Goal: Task Accomplishment & Management: Use online tool/utility

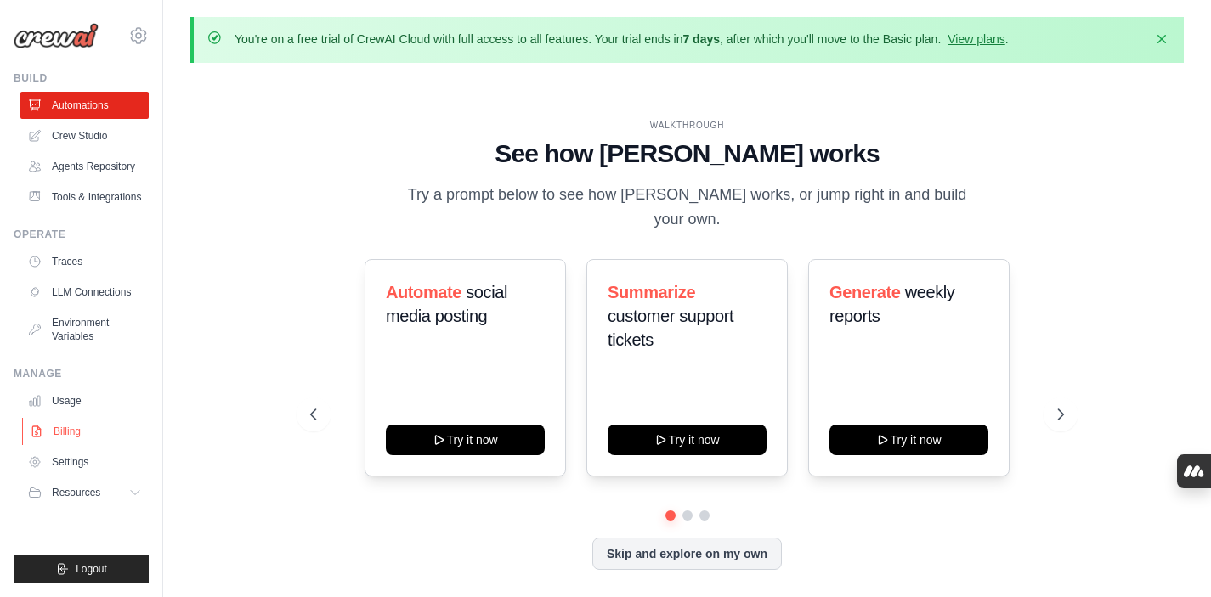
click at [73, 433] on link "Billing" at bounding box center [86, 431] width 128 height 27
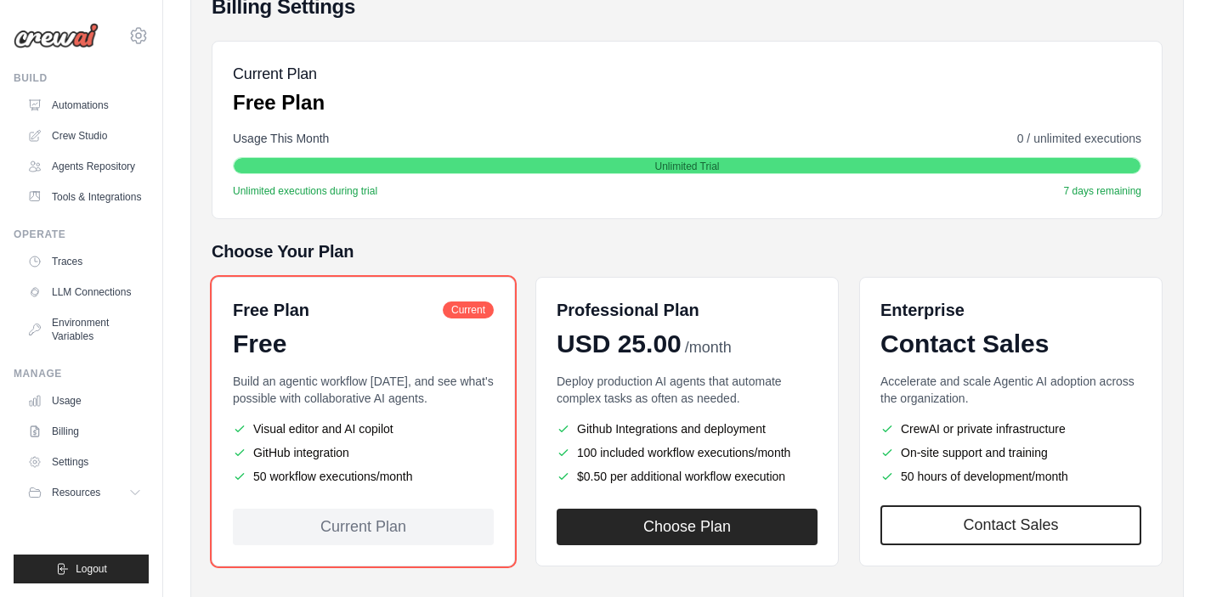
scroll to position [255, 0]
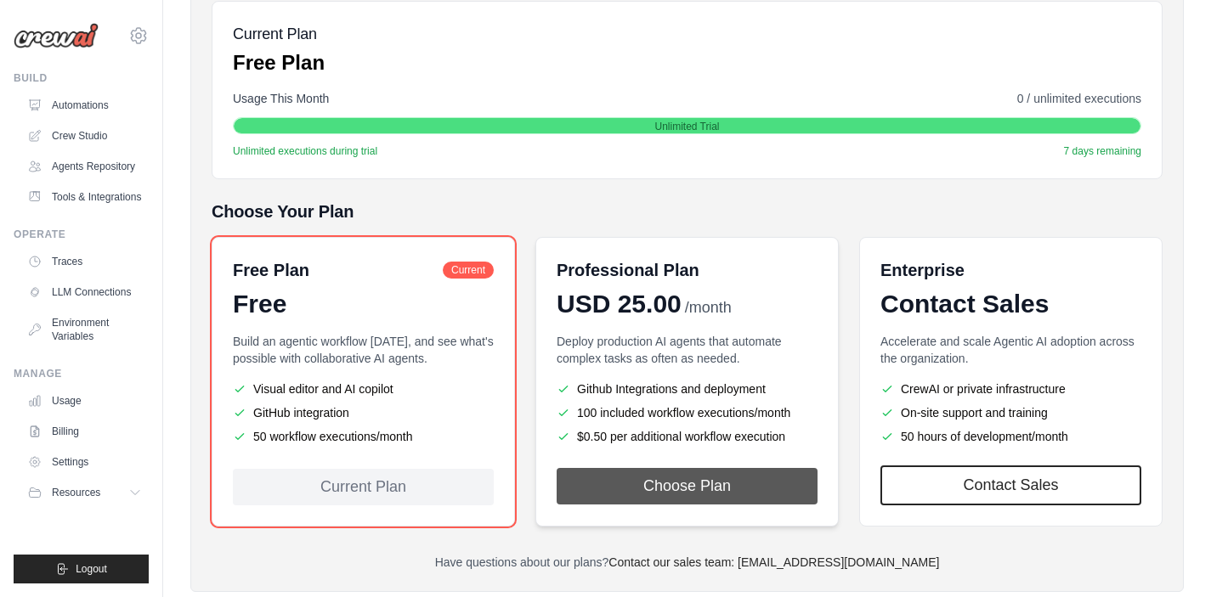
click at [707, 487] on button "Choose Plan" at bounding box center [687, 486] width 261 height 37
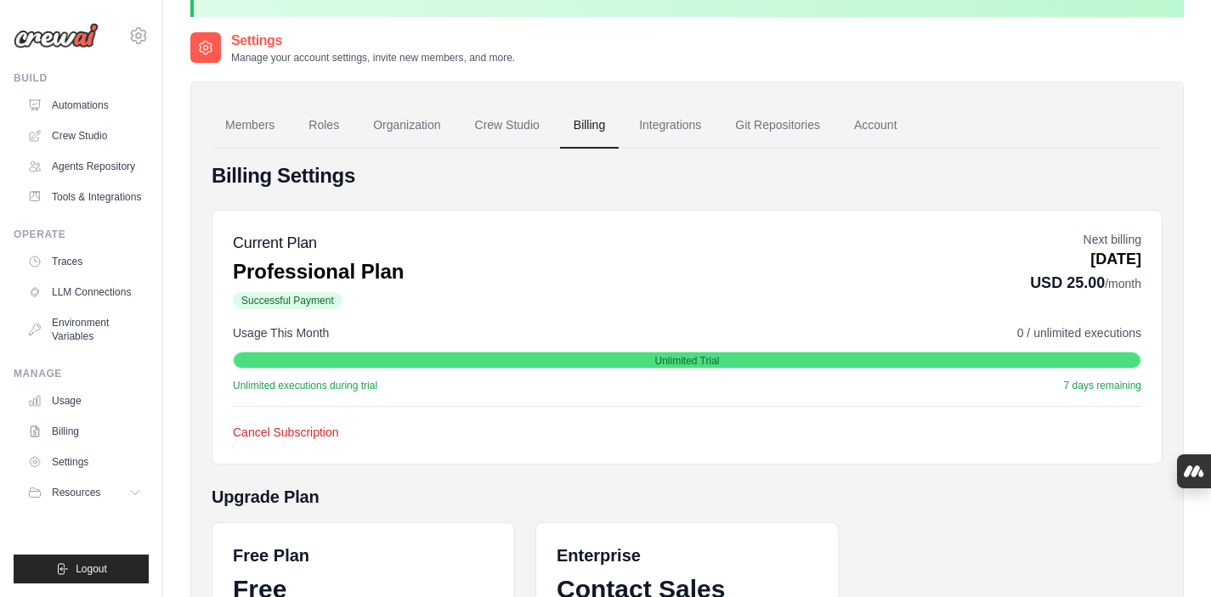
scroll to position [132, 0]
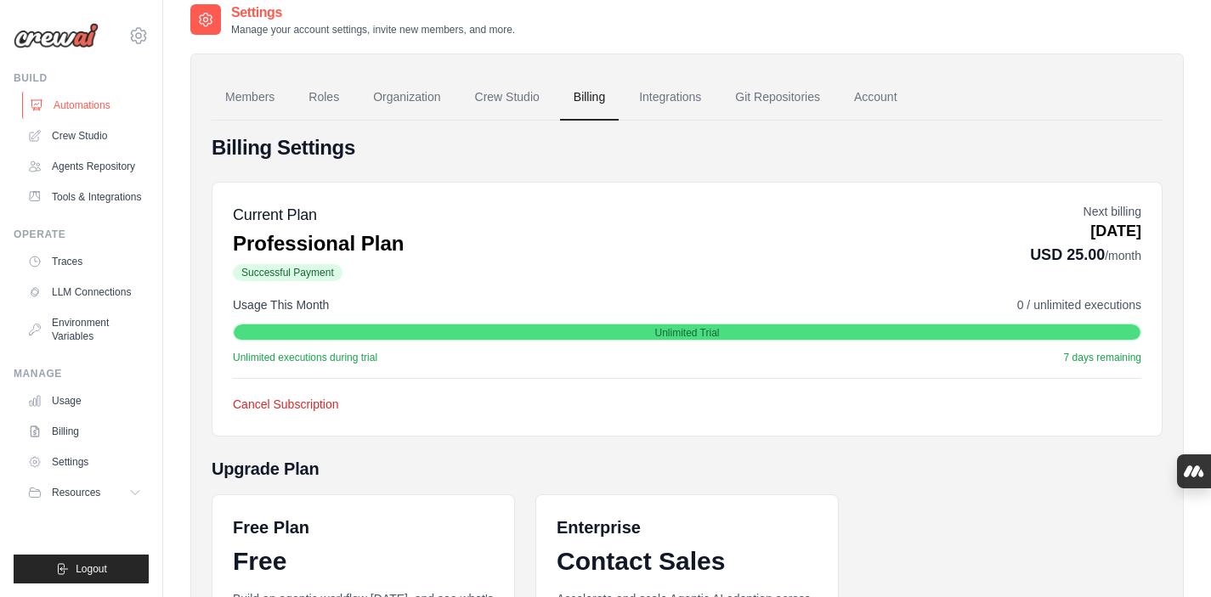
click at [76, 105] on link "Automations" at bounding box center [86, 105] width 128 height 27
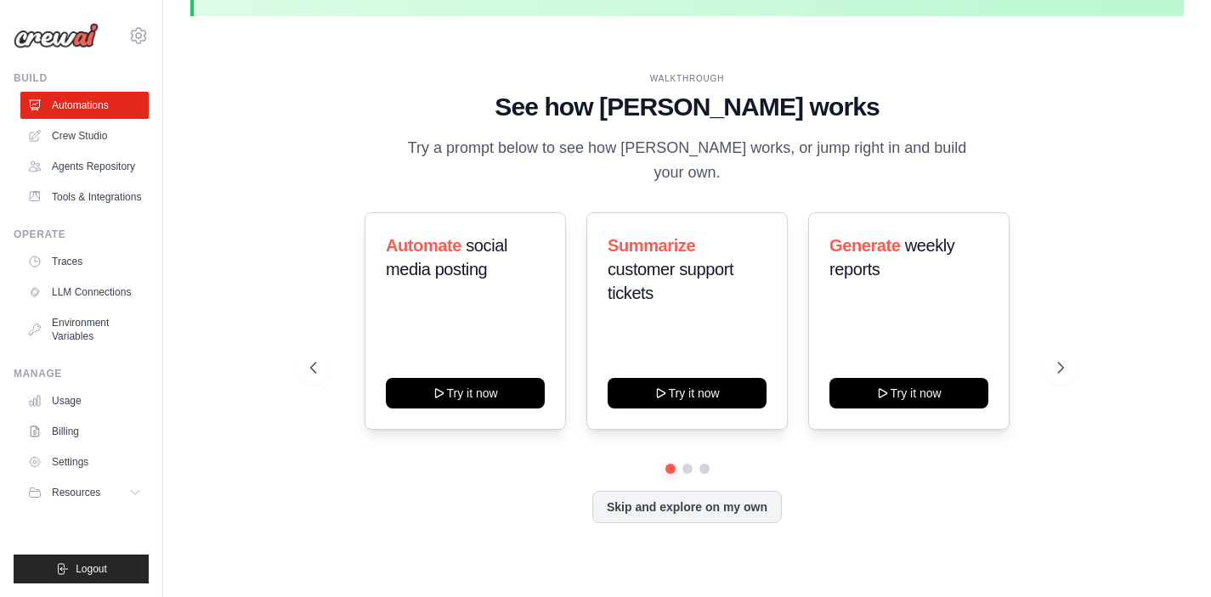
scroll to position [59, 0]
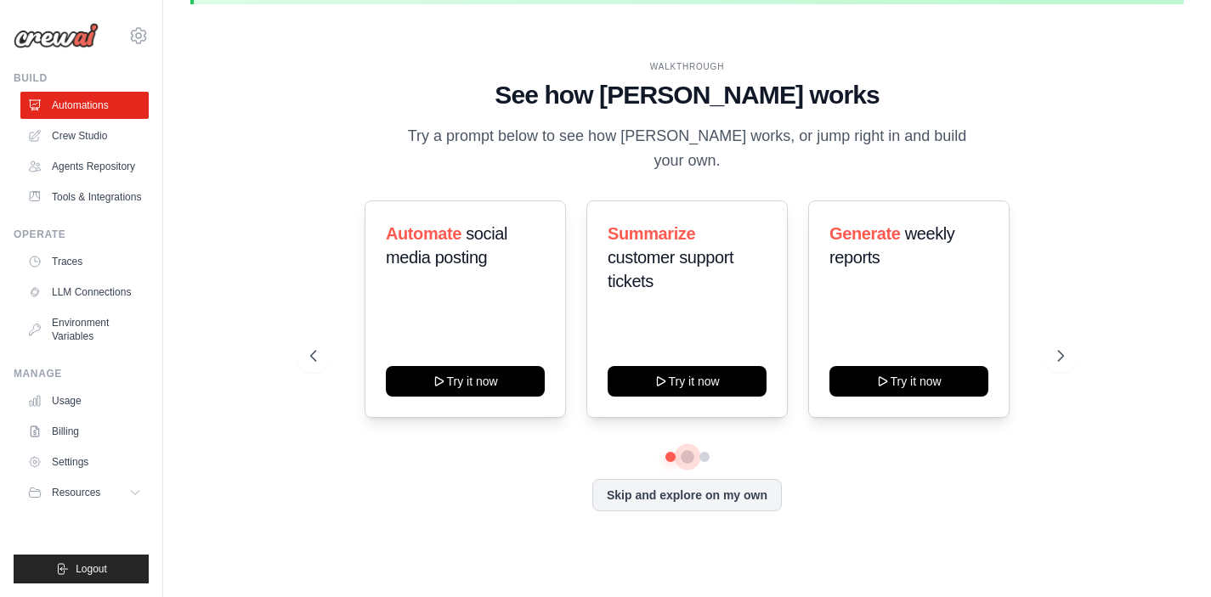
click at [689, 450] on button at bounding box center [688, 457] width 14 height 14
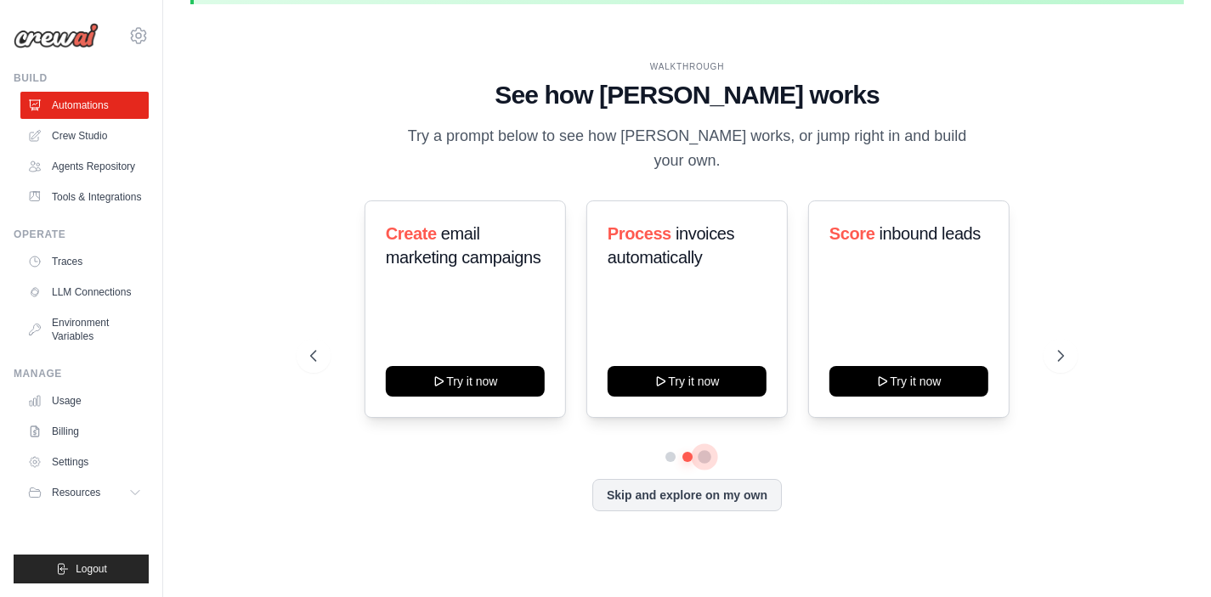
click at [705, 450] on button at bounding box center [705, 457] width 14 height 14
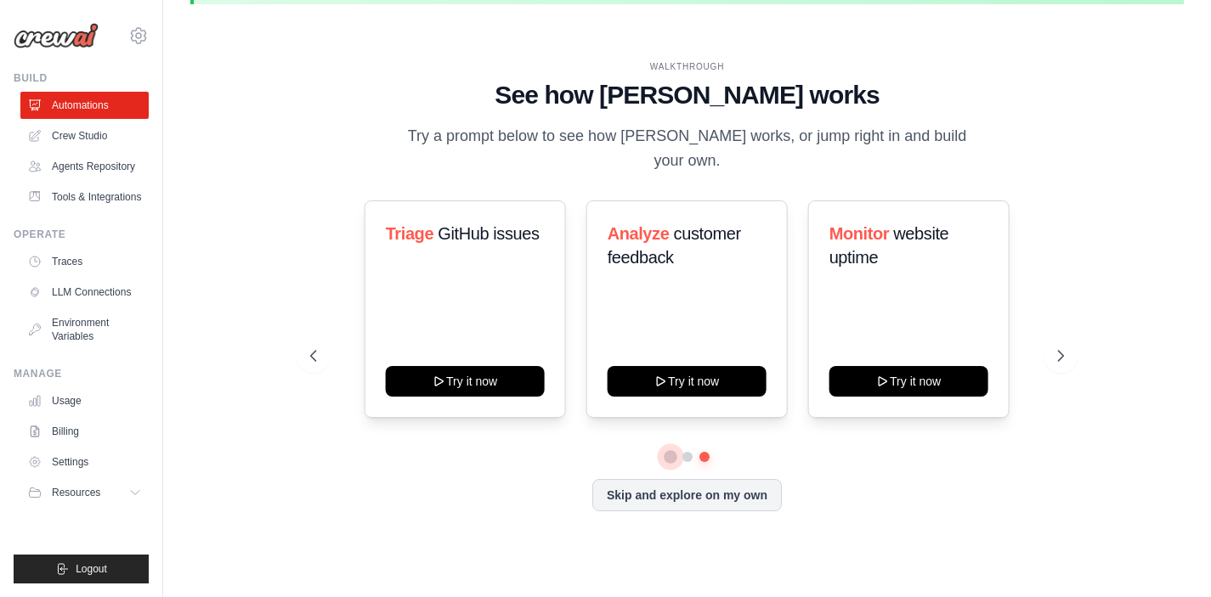
click at [668, 451] on button at bounding box center [670, 457] width 12 height 12
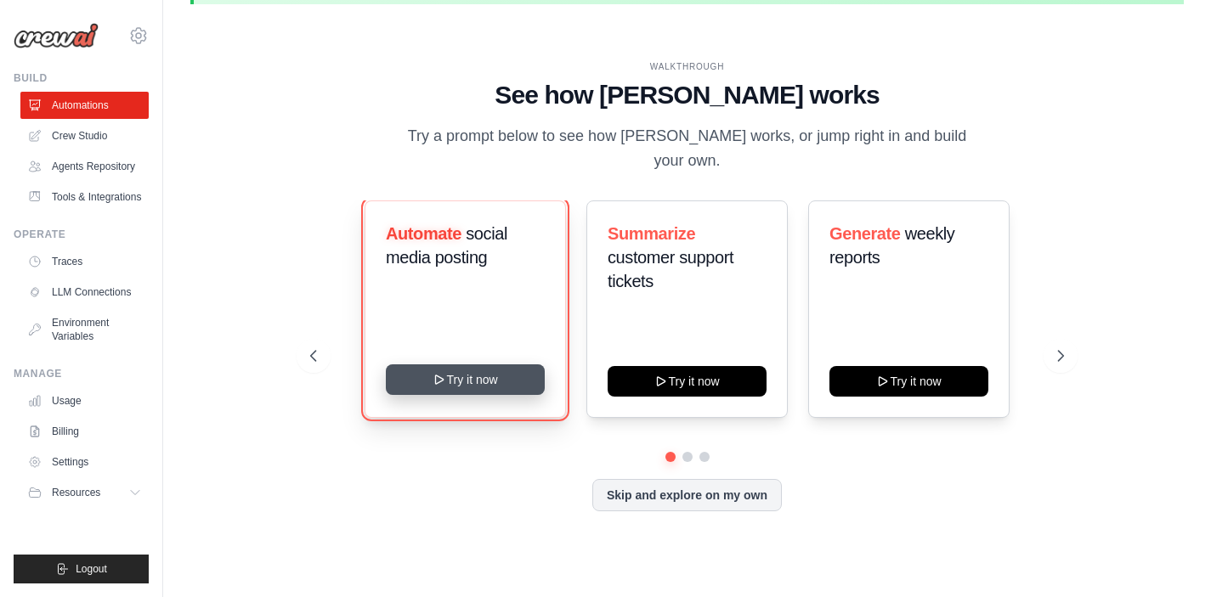
click at [461, 365] on button "Try it now" at bounding box center [465, 380] width 159 height 31
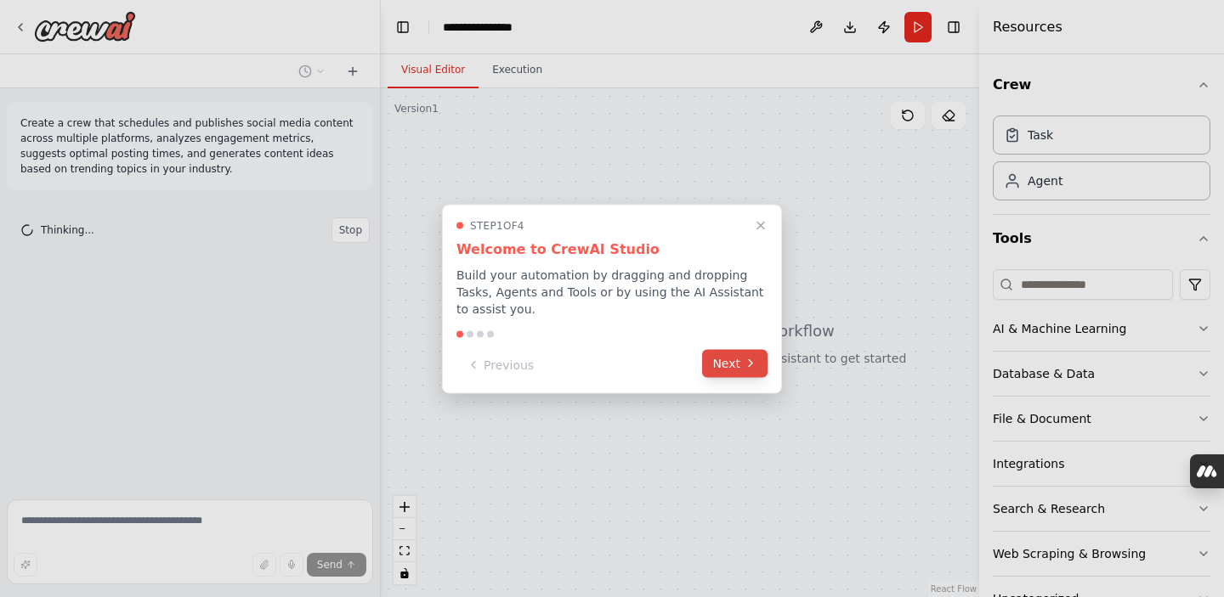
click at [729, 359] on button "Next" at bounding box center [734, 363] width 65 height 28
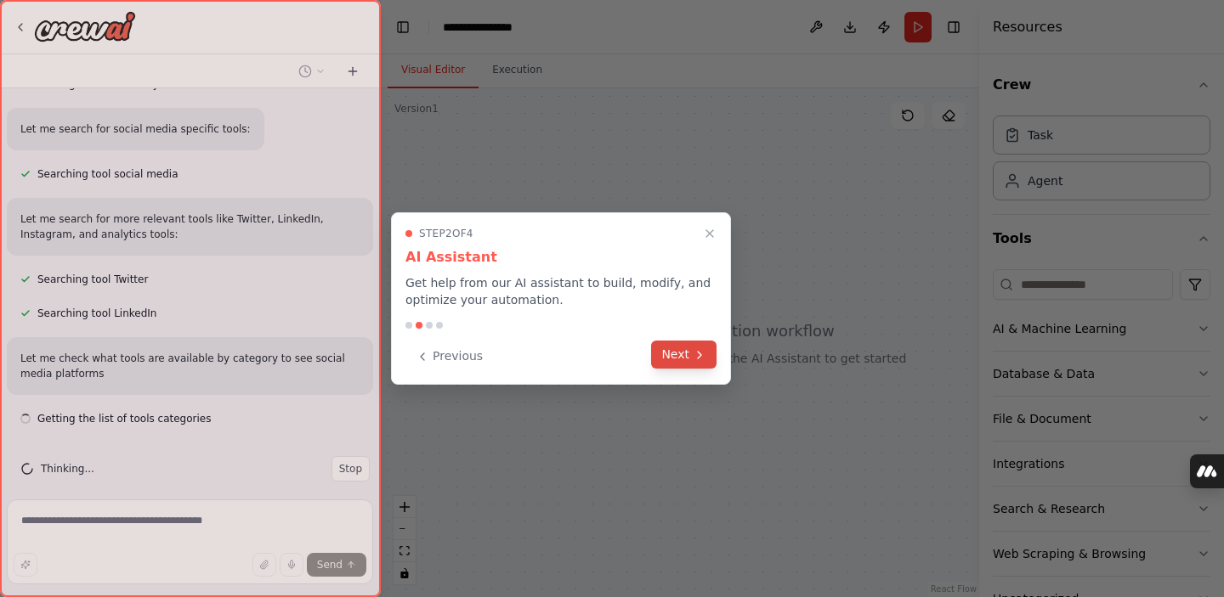
scroll to position [256, 0]
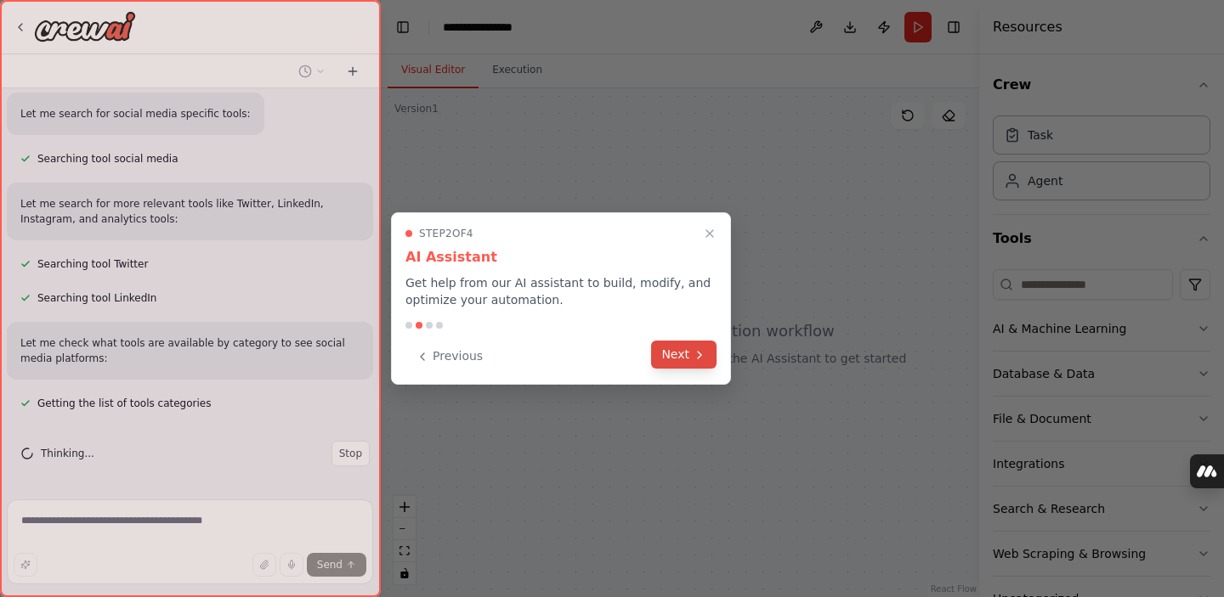
click at [687, 353] on button "Next" at bounding box center [683, 355] width 65 height 28
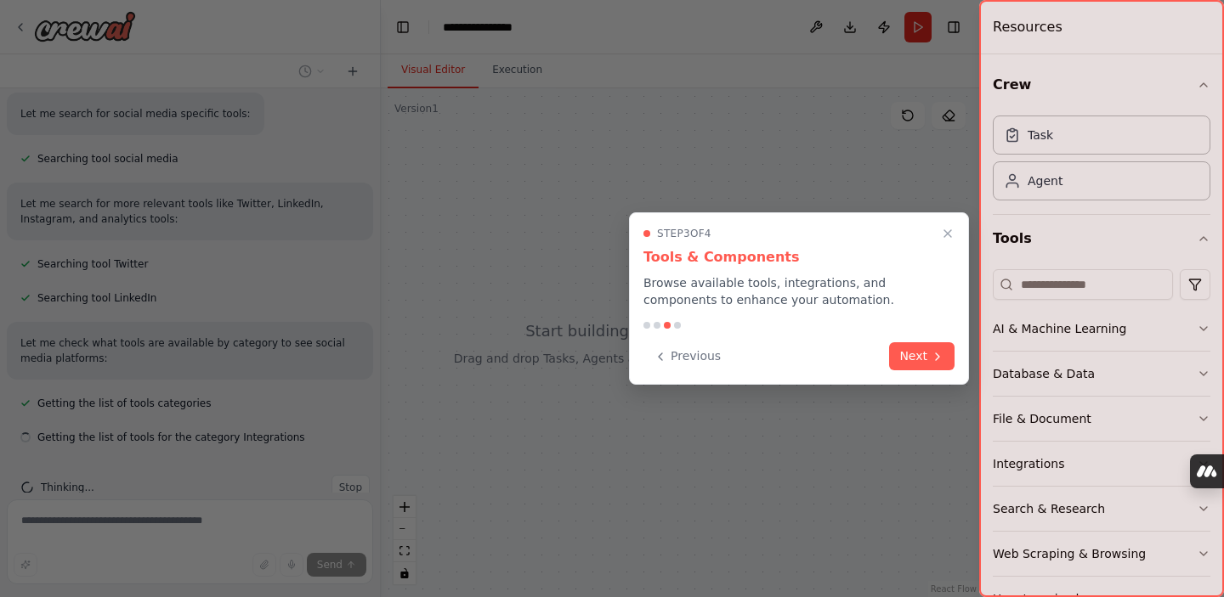
scroll to position [290, 0]
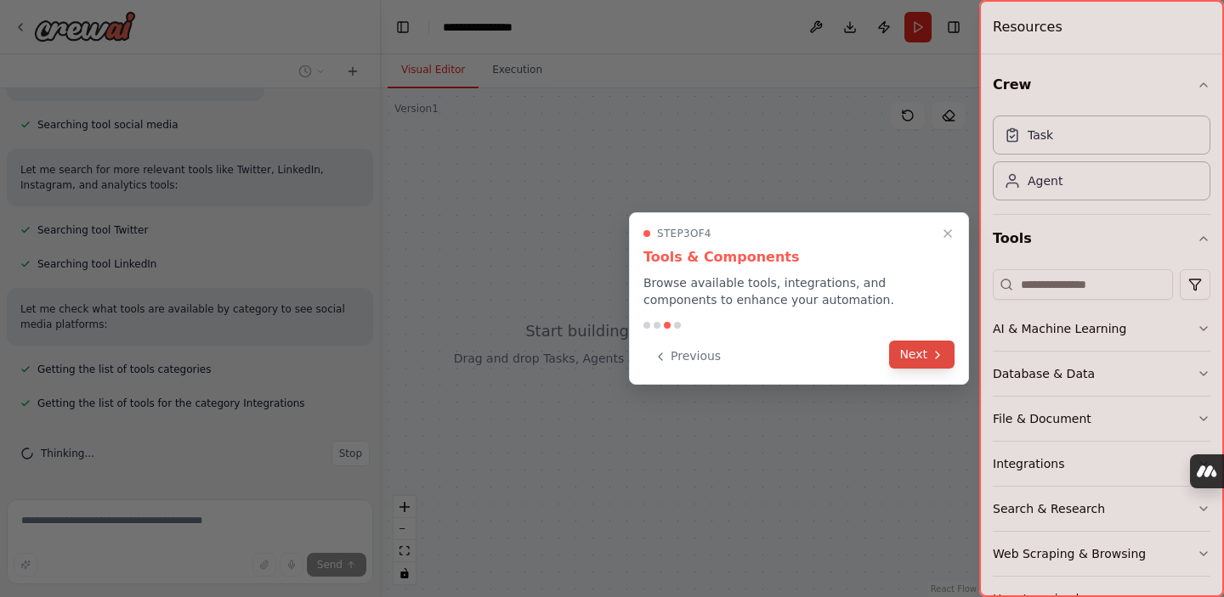
click at [916, 357] on button "Next" at bounding box center [921, 355] width 65 height 28
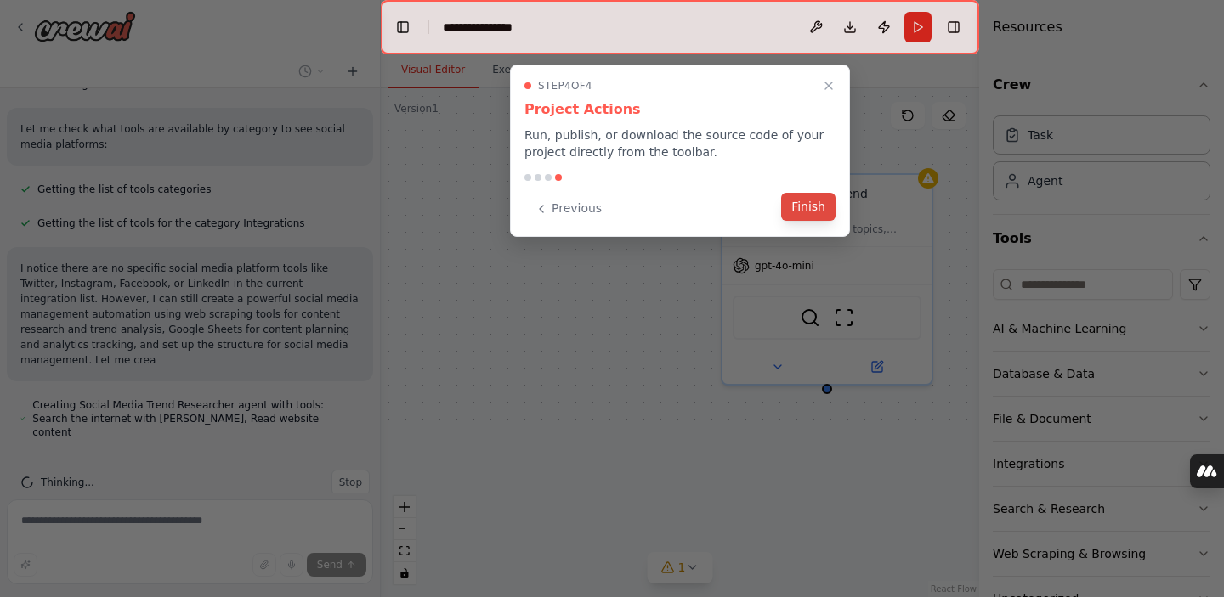
scroll to position [485, 0]
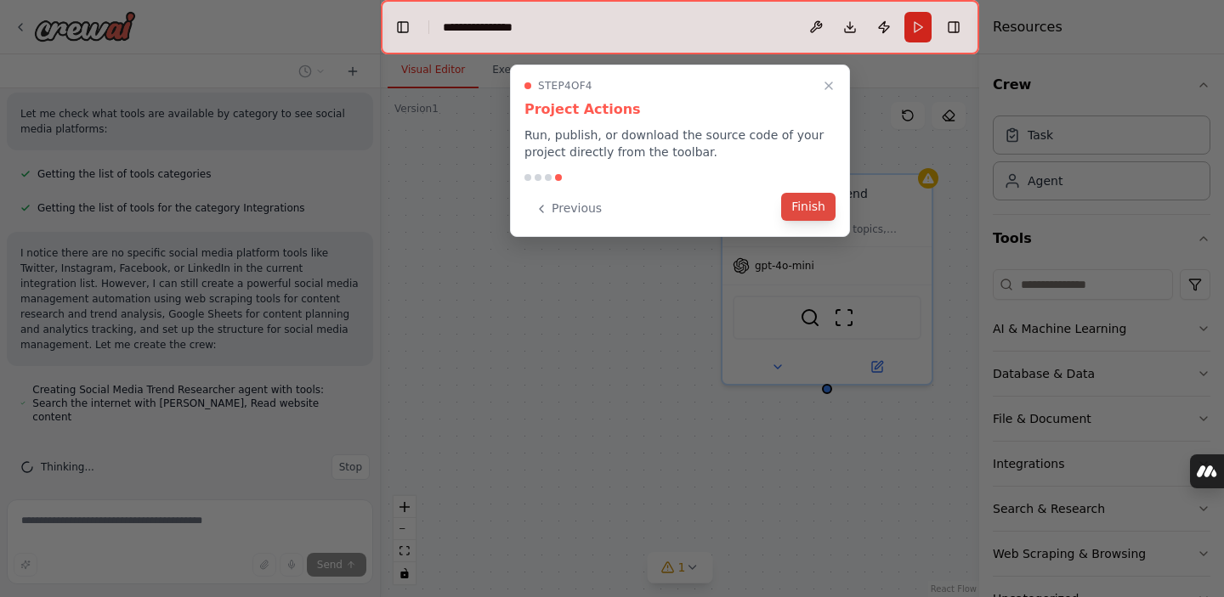
click at [808, 202] on button "Finish" at bounding box center [808, 207] width 54 height 28
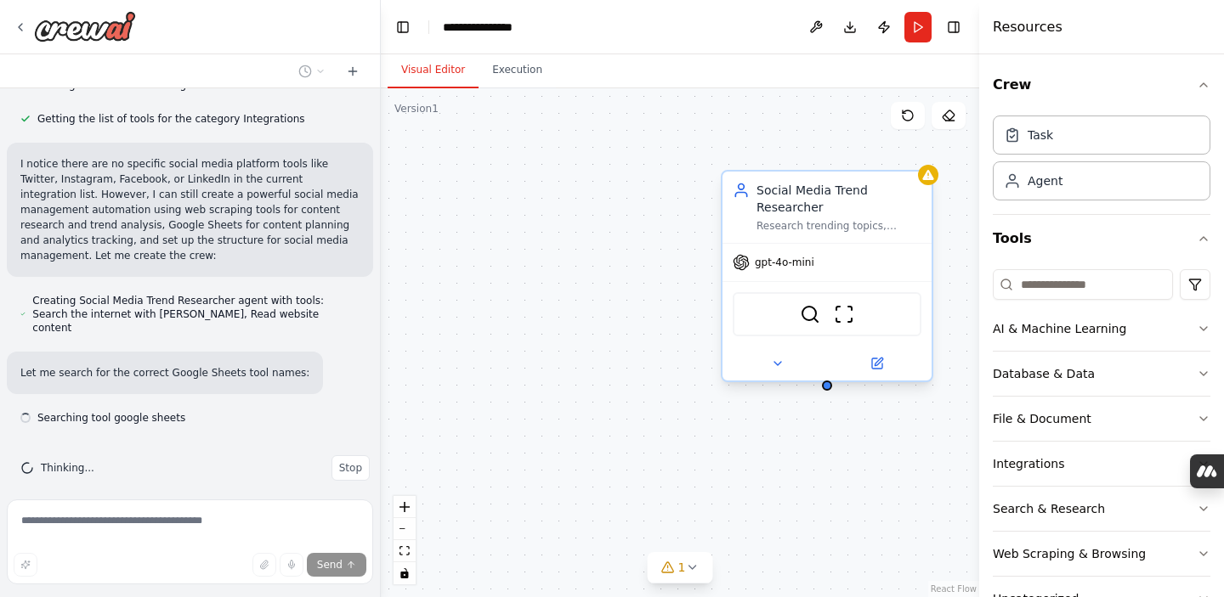
scroll to position [575, 0]
click at [846, 320] on img at bounding box center [844, 314] width 20 height 20
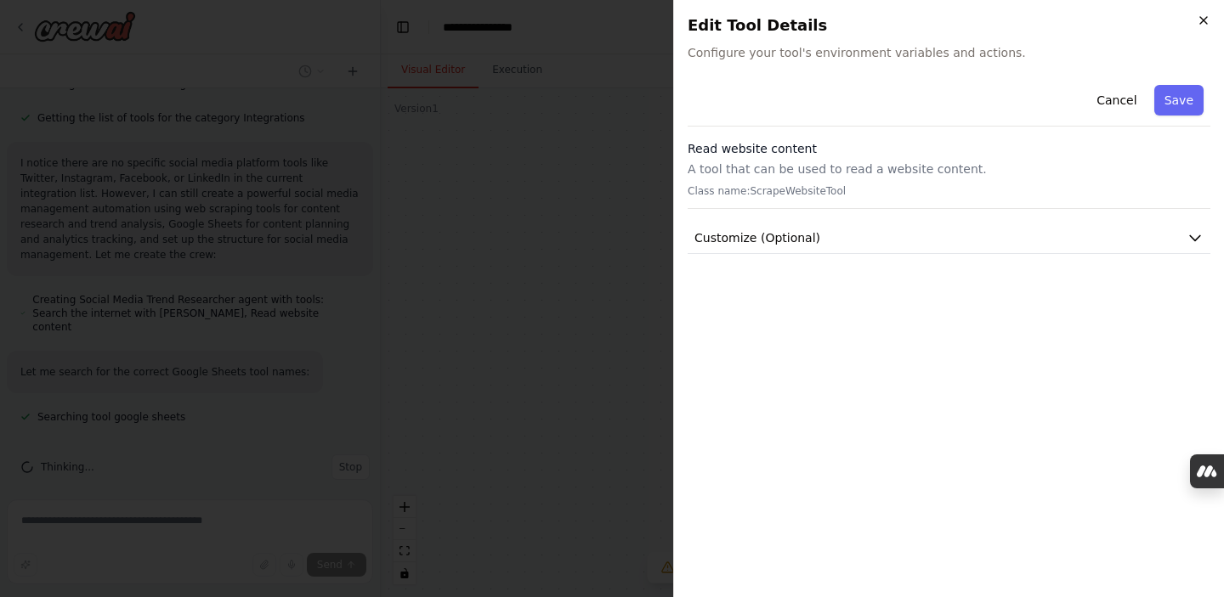
click at [1204, 21] on icon "button" at bounding box center [1203, 20] width 7 height 7
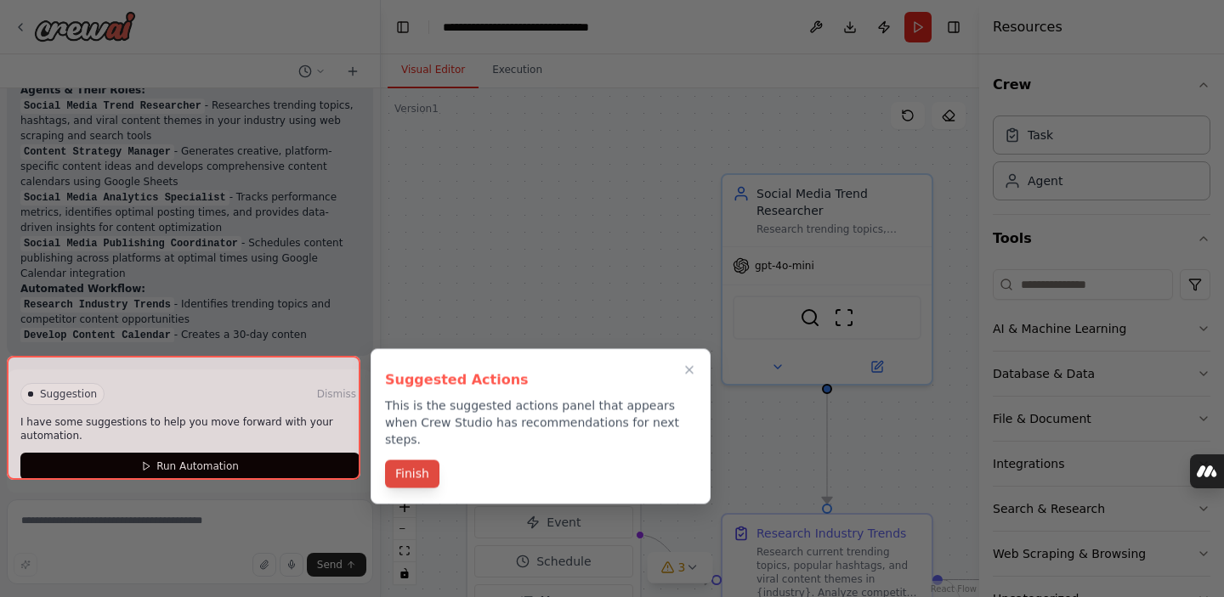
click at [413, 467] on button "Finish" at bounding box center [412, 475] width 54 height 28
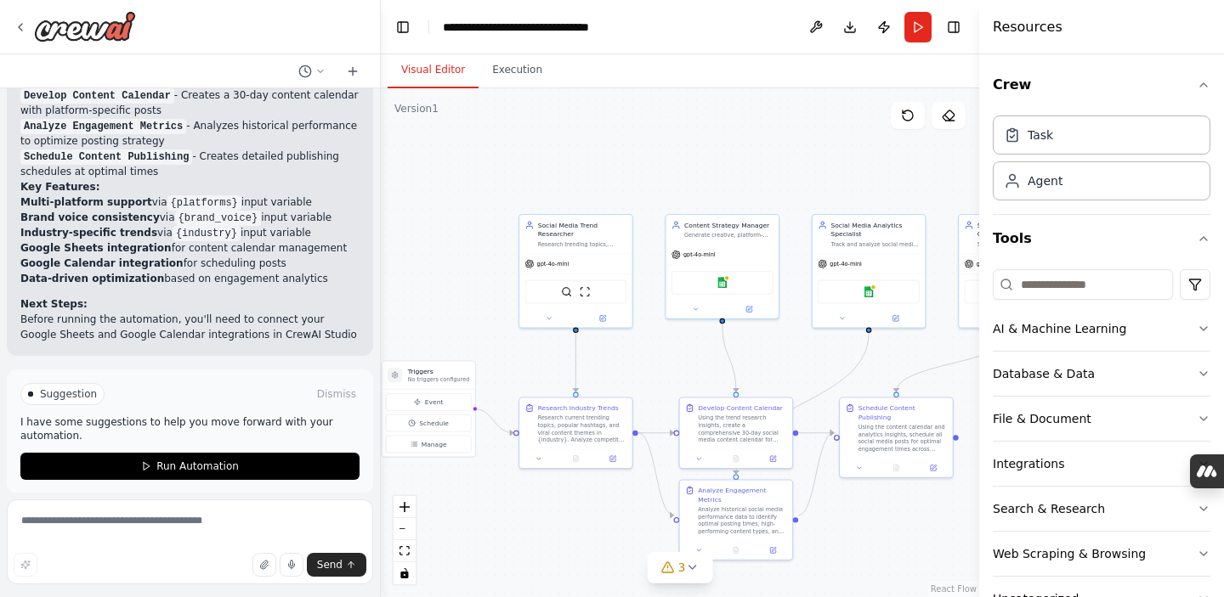
drag, startPoint x: 650, startPoint y: 139, endPoint x: 522, endPoint y: 136, distance: 128.3
click at [522, 136] on div ".deletable-edge-delete-btn { width: 20px; height: 20px; border: 0px solid #ffff…" at bounding box center [680, 342] width 598 height 509
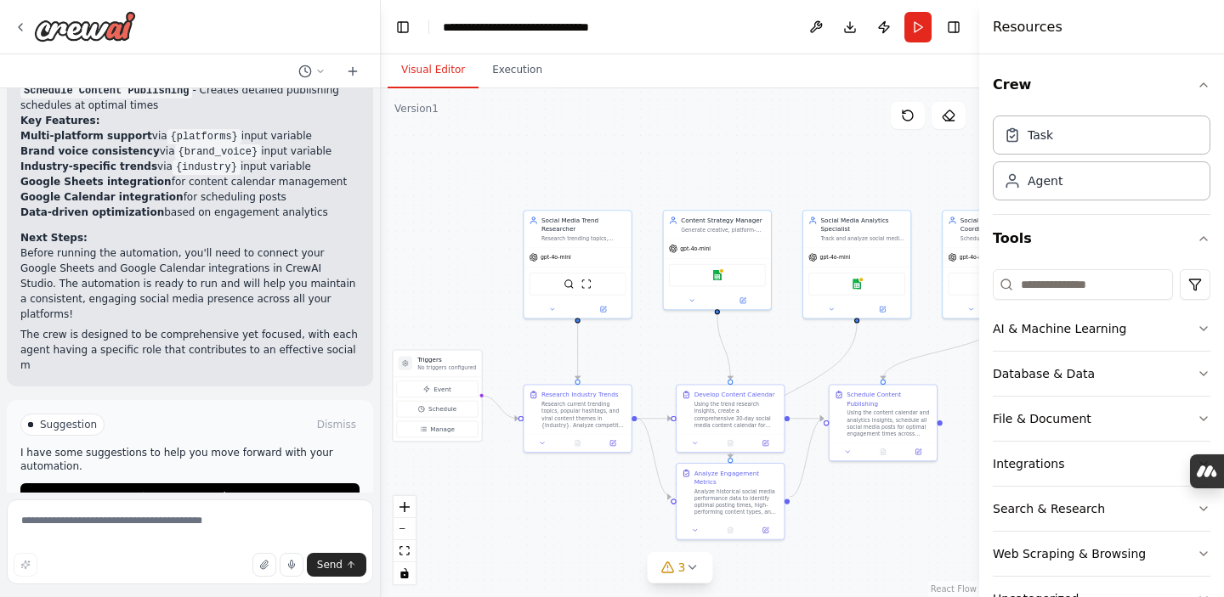
scroll to position [1921, 0]
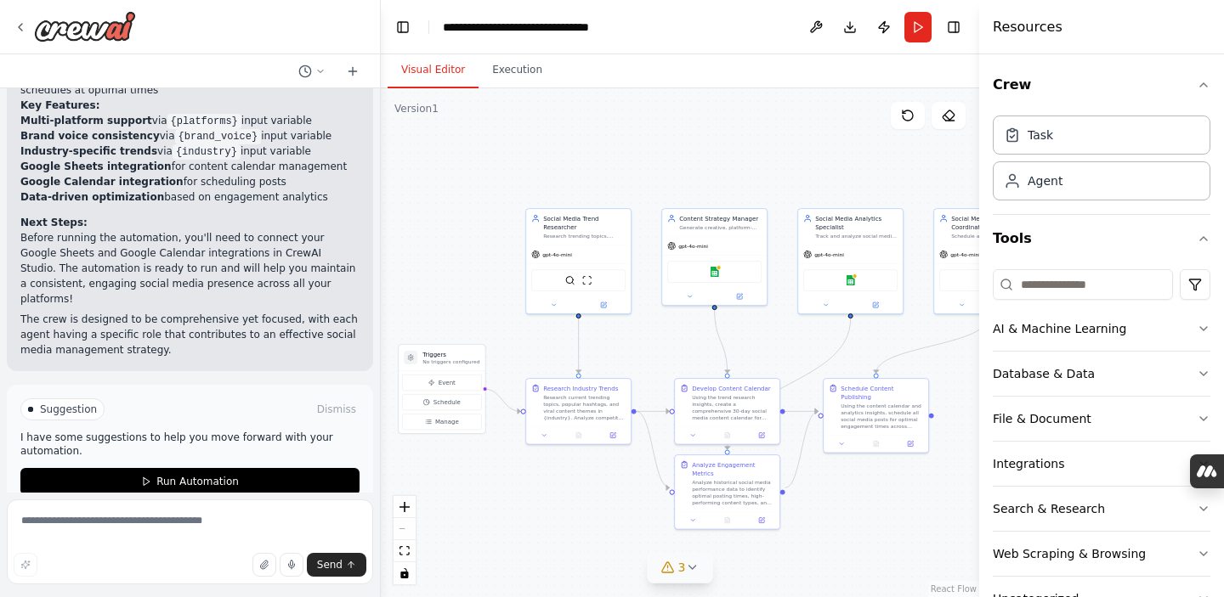
click at [690, 565] on icon at bounding box center [692, 568] width 14 height 14
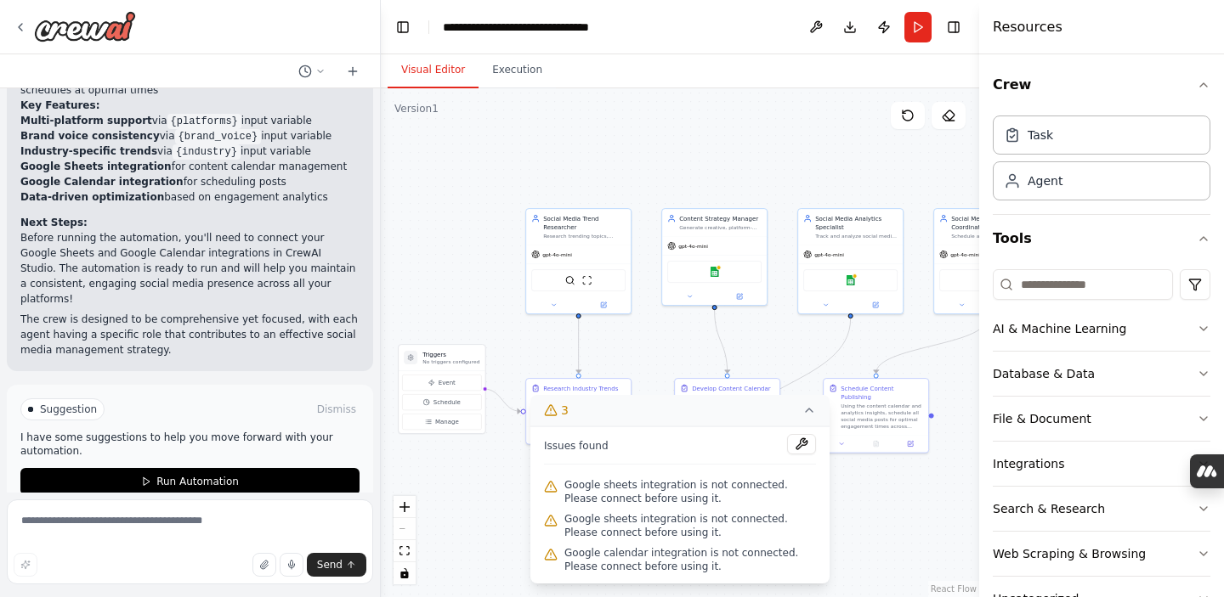
click at [893, 502] on div ".deletable-edge-delete-btn { width: 20px; height: 20px; border: 0px solid #ffff…" at bounding box center [680, 342] width 598 height 509
click at [813, 413] on icon at bounding box center [809, 411] width 14 height 14
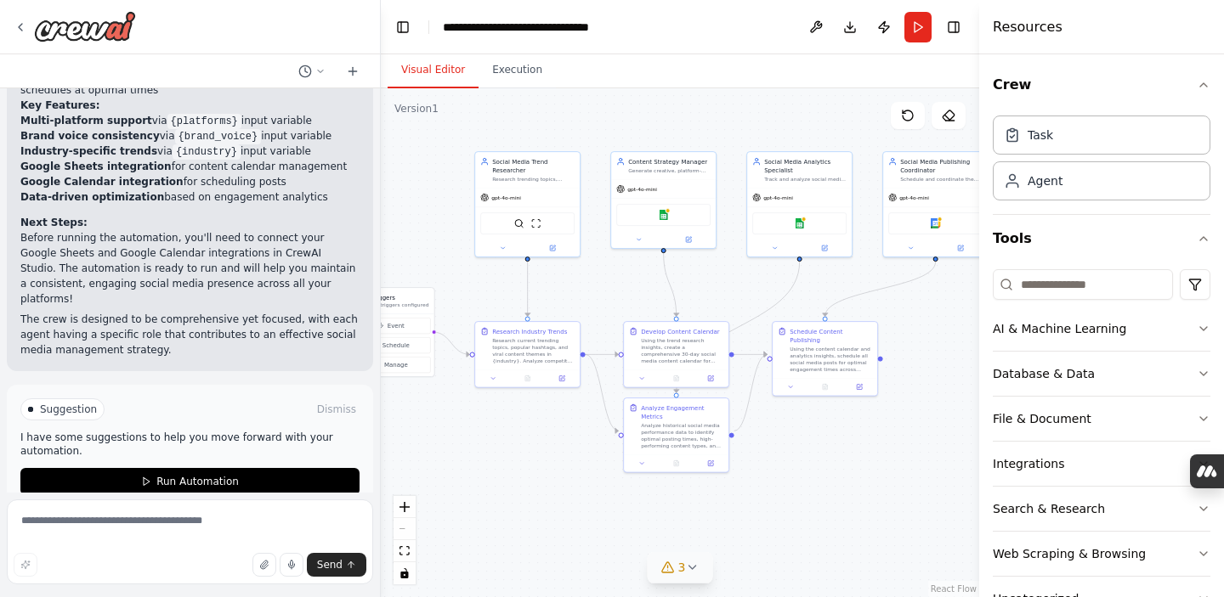
drag, startPoint x: 889, startPoint y: 524, endPoint x: 838, endPoint y: 467, distance: 76.4
click at [838, 467] on div ".deletable-edge-delete-btn { width: 20px; height: 20px; border: 0px solid #ffff…" at bounding box center [680, 342] width 598 height 509
